Goal: Transaction & Acquisition: Download file/media

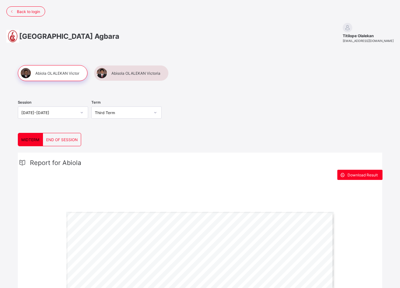
click at [61, 141] on span "END OF SESSION" at bounding box center [61, 139] width 31 height 5
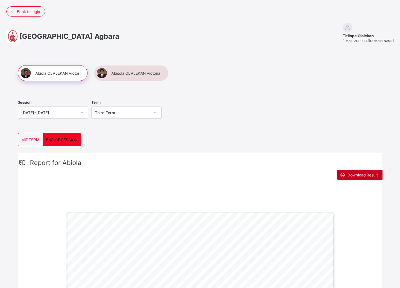
click at [362, 175] on span "Download Result" at bounding box center [362, 175] width 30 height 5
click at [37, 139] on span "MIDTERM" at bounding box center [30, 139] width 18 height 5
click at [367, 175] on span "Download Result" at bounding box center [362, 175] width 30 height 5
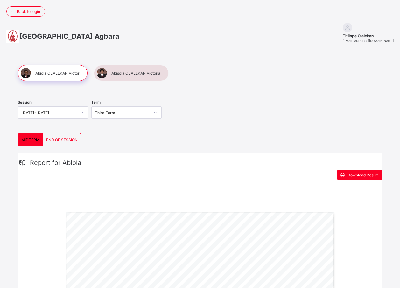
click at [143, 112] on div "Third Term" at bounding box center [122, 112] width 55 height 5
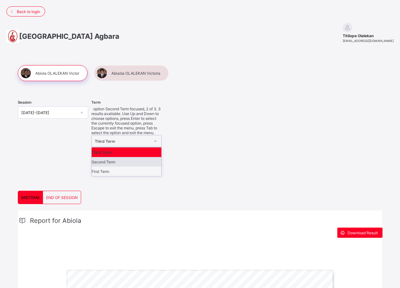
click at [117, 157] on div "Second Term" at bounding box center [127, 162] width 70 height 10
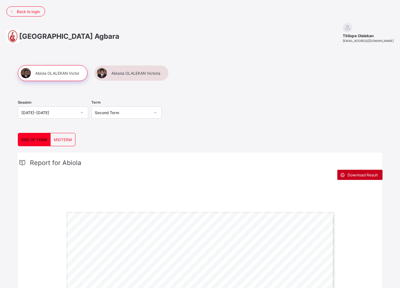
click at [371, 173] on span "Download Result" at bounding box center [362, 175] width 30 height 5
click at [67, 140] on span "MIDTERM" at bounding box center [63, 139] width 18 height 5
click at [360, 175] on span "Download Result" at bounding box center [362, 175] width 30 height 5
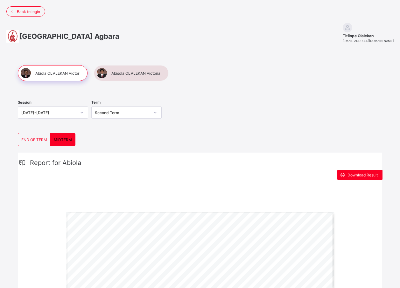
click at [157, 110] on icon at bounding box center [155, 112] width 4 height 6
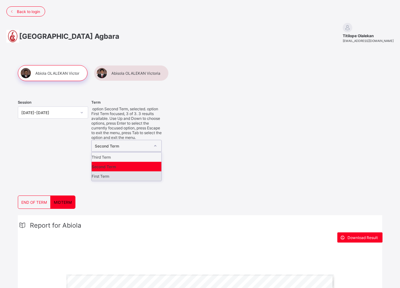
click at [108, 171] on div "First Term" at bounding box center [127, 176] width 70 height 10
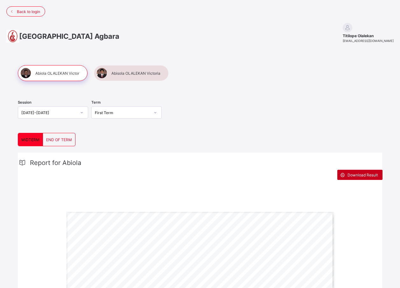
click at [363, 175] on span "Download Result" at bounding box center [362, 175] width 30 height 5
click at [369, 178] on div "Download Result" at bounding box center [359, 175] width 45 height 10
click at [64, 135] on div "END OF TERM" at bounding box center [59, 139] width 32 height 13
click at [360, 174] on span "Download Result" at bounding box center [362, 175] width 30 height 5
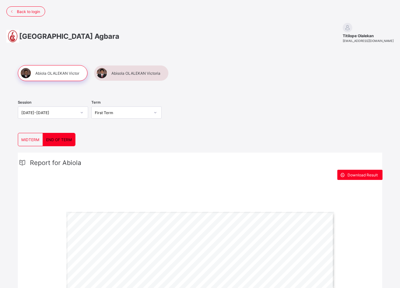
click at [128, 73] on div at bounding box center [131, 73] width 75 height 16
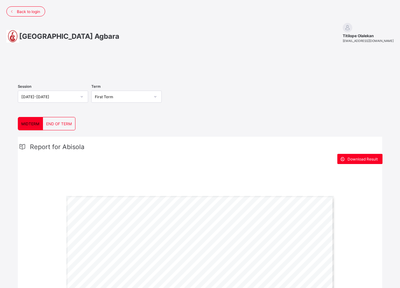
click at [37, 130] on div "MIDTERM" at bounding box center [30, 123] width 25 height 13
click at [353, 161] on span "Download Result" at bounding box center [362, 159] width 30 height 5
click at [54, 126] on span "END OF TERM" at bounding box center [59, 123] width 26 height 5
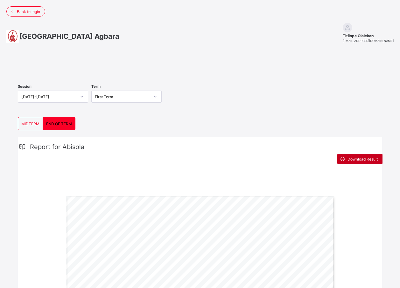
click at [373, 161] on span "Download Result" at bounding box center [362, 159] width 30 height 5
click at [141, 99] on div "First Term" at bounding box center [122, 96] width 55 height 5
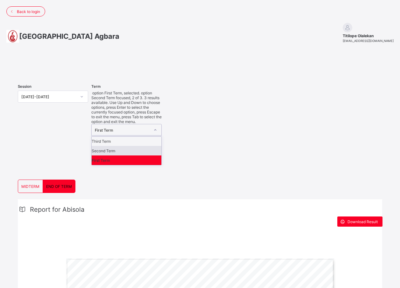
click at [120, 146] on div "Second Term" at bounding box center [127, 151] width 70 height 10
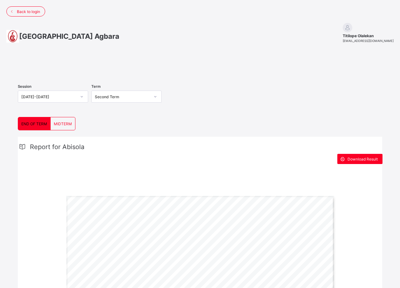
click at [67, 126] on span "MIDTERM" at bounding box center [63, 123] width 18 height 5
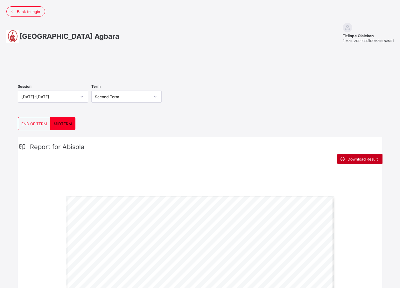
click at [369, 161] on span "Download Result" at bounding box center [362, 159] width 30 height 5
click at [30, 126] on span "END OF TERM" at bounding box center [34, 123] width 26 height 5
click at [372, 164] on div "Download Result" at bounding box center [359, 159] width 45 height 10
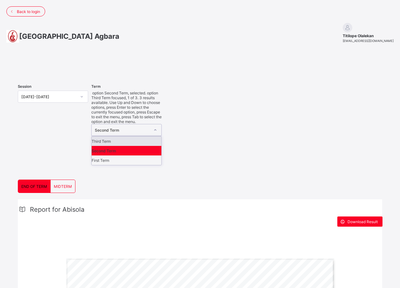
click at [136, 128] on div "Second Term" at bounding box center [122, 130] width 55 height 5
click at [109, 136] on div "Third Term" at bounding box center [127, 141] width 70 height 10
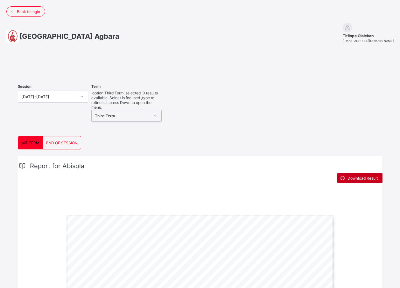
click at [346, 175] on icon at bounding box center [342, 178] width 7 height 6
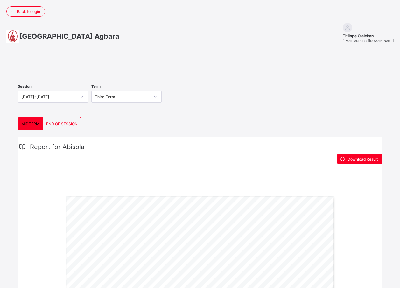
click at [51, 126] on span "END OF SESSION" at bounding box center [61, 123] width 31 height 5
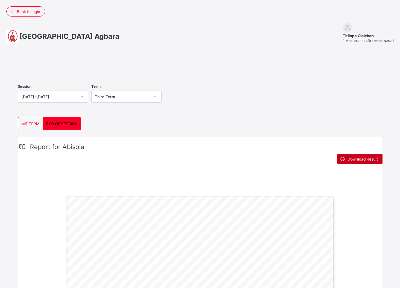
click at [355, 161] on span "Download Result" at bounding box center [362, 159] width 30 height 5
